Goal: Information Seeking & Learning: Learn about a topic

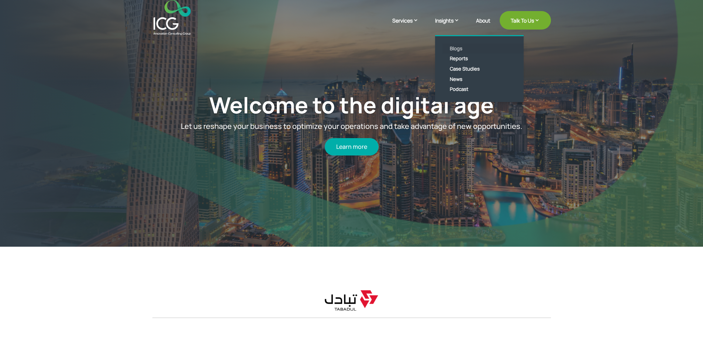
click at [456, 48] on link "Blogs" at bounding box center [484, 49] width 85 height 10
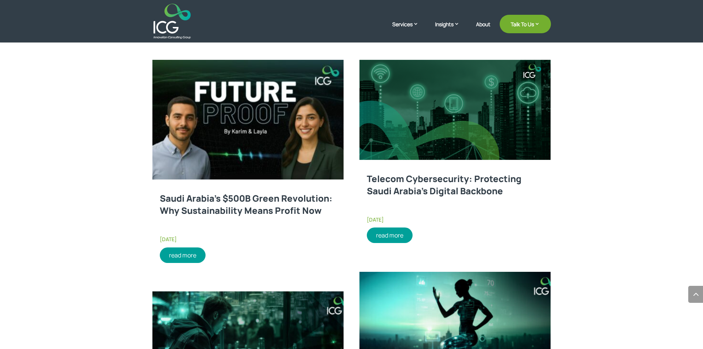
scroll to position [369, 0]
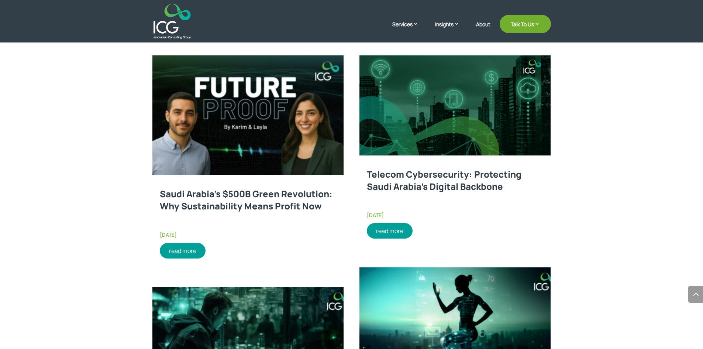
click at [387, 229] on link "read more" at bounding box center [390, 230] width 46 height 15
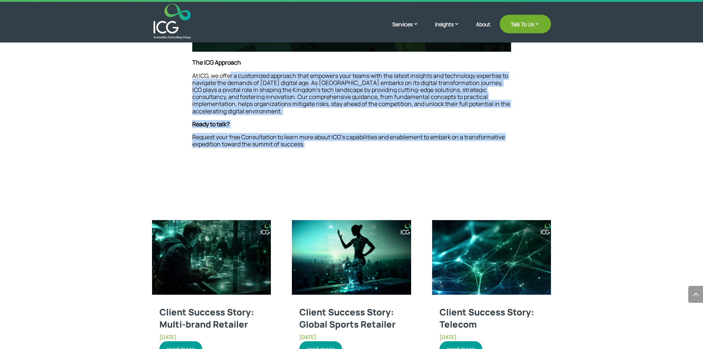
scroll to position [810, 0]
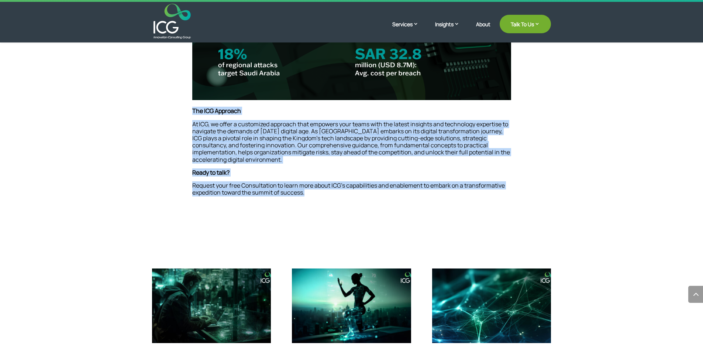
drag, startPoint x: 324, startPoint y: 115, endPoint x: 193, endPoint y: 107, distance: 130.5
copy div "The ICG Approach At ICG, we offer a customized approach that empowers your team…"
